Goal: Information Seeking & Learning: Compare options

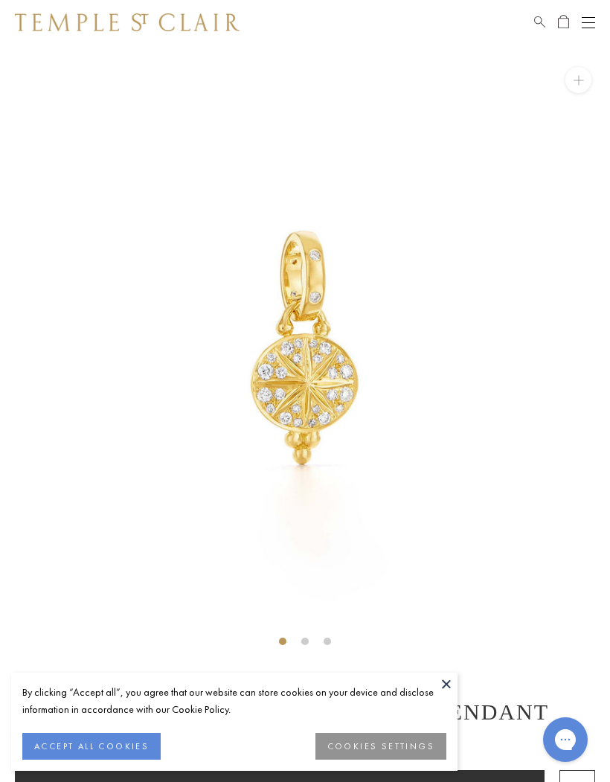
click at [97, 742] on button "ACCEPT ALL COOKIES" at bounding box center [91, 746] width 138 height 27
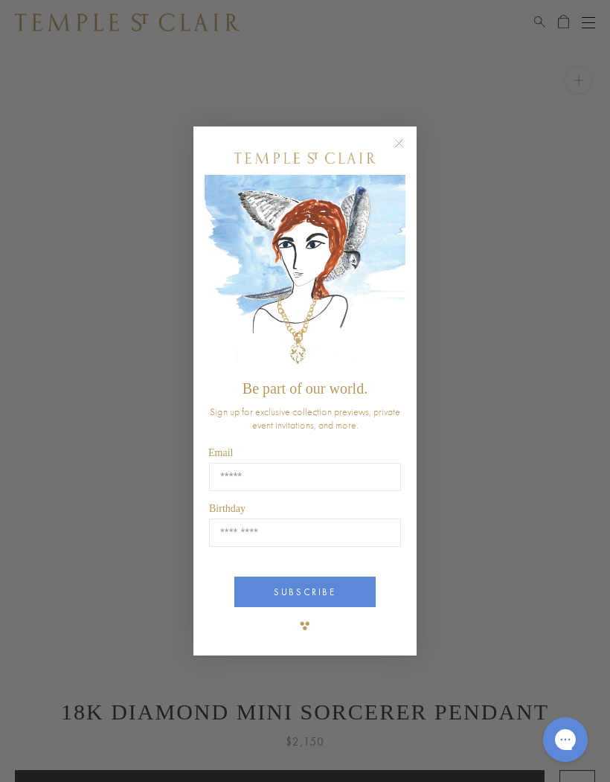
click at [391, 137] on icon "Close dialog" at bounding box center [399, 143] width 19 height 19
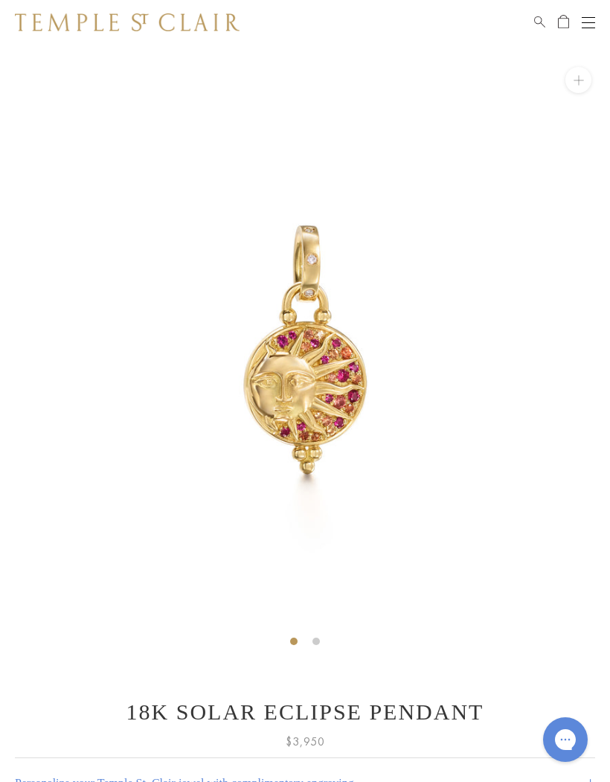
click at [318, 632] on img at bounding box center [305, 350] width 610 height 610
click at [307, 632] on img at bounding box center [305, 350] width 610 height 610
